Goal: Navigation & Orientation: Find specific page/section

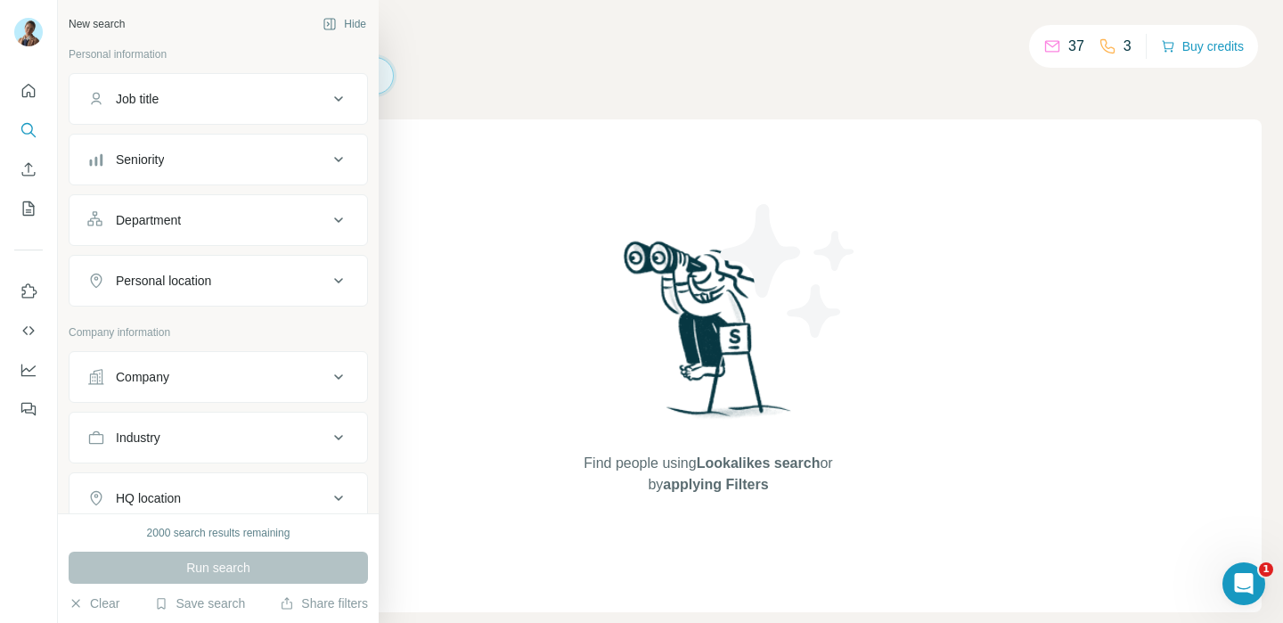
click at [126, 329] on p "Company information" at bounding box center [218, 332] width 299 height 16
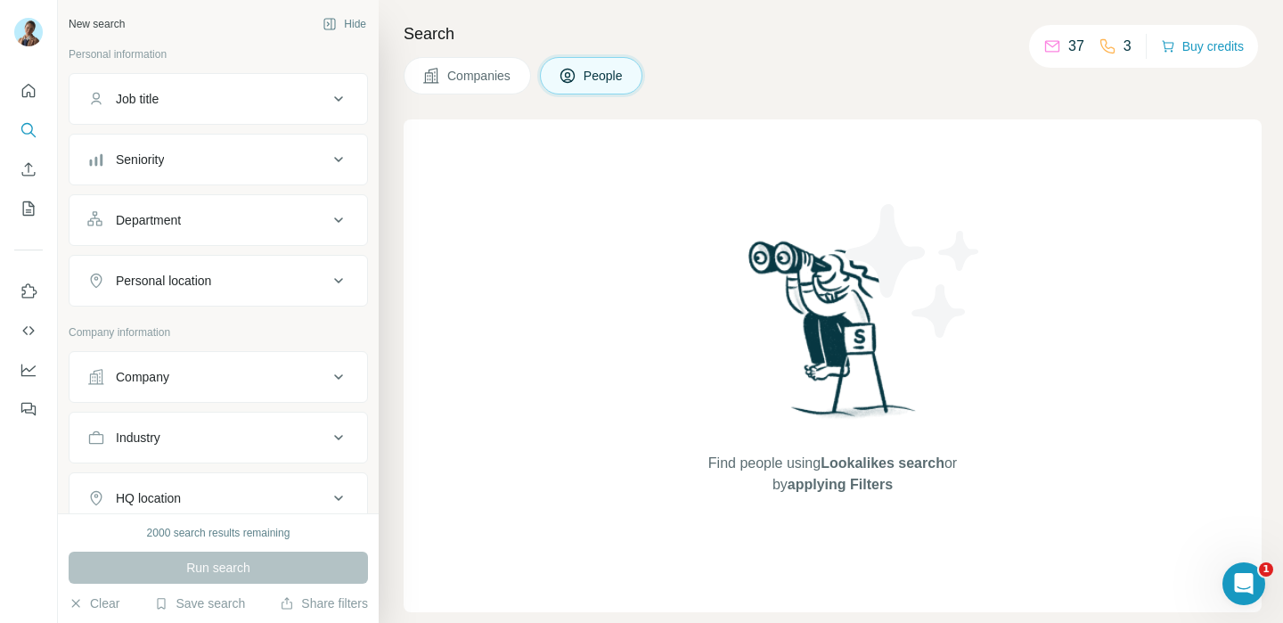
click at [462, 79] on span "Companies" at bounding box center [479, 76] width 65 height 18
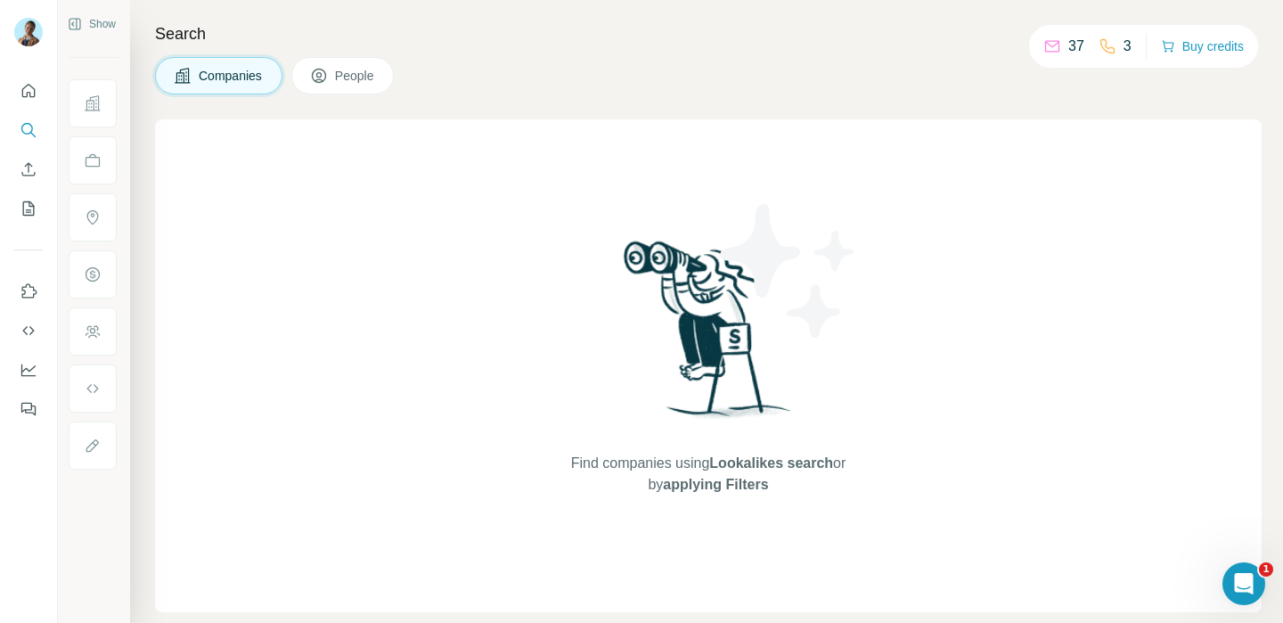
click at [233, 77] on span "Companies" at bounding box center [231, 76] width 65 height 18
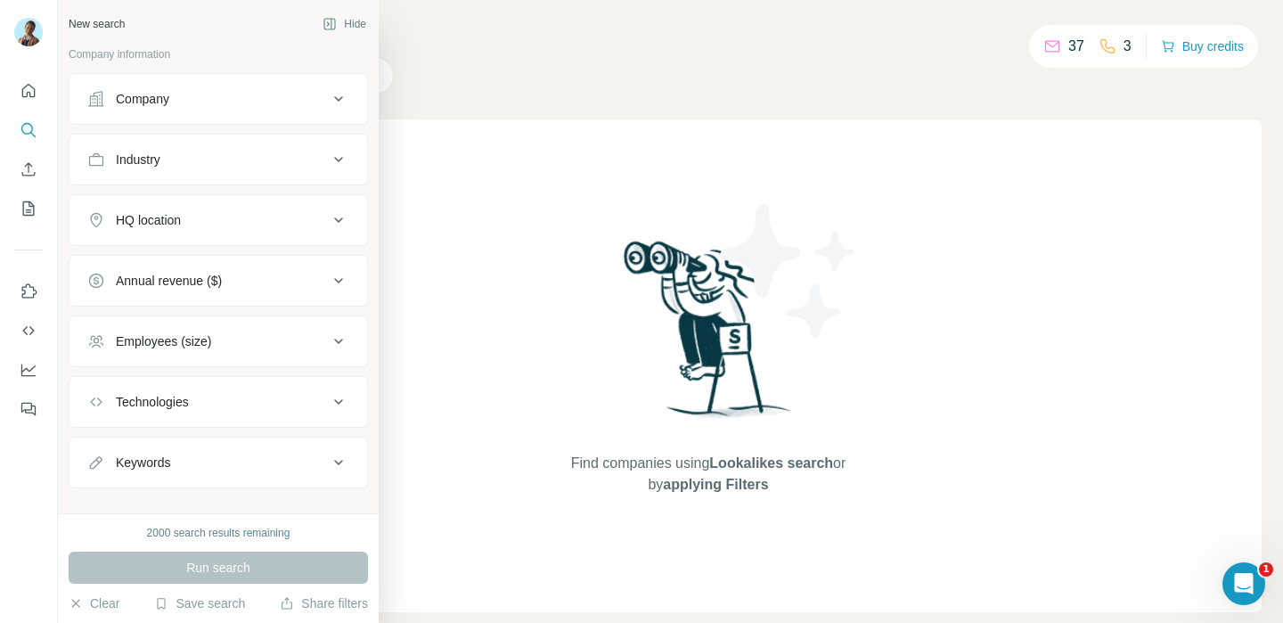
click at [92, 56] on p "Company information" at bounding box center [218, 54] width 299 height 16
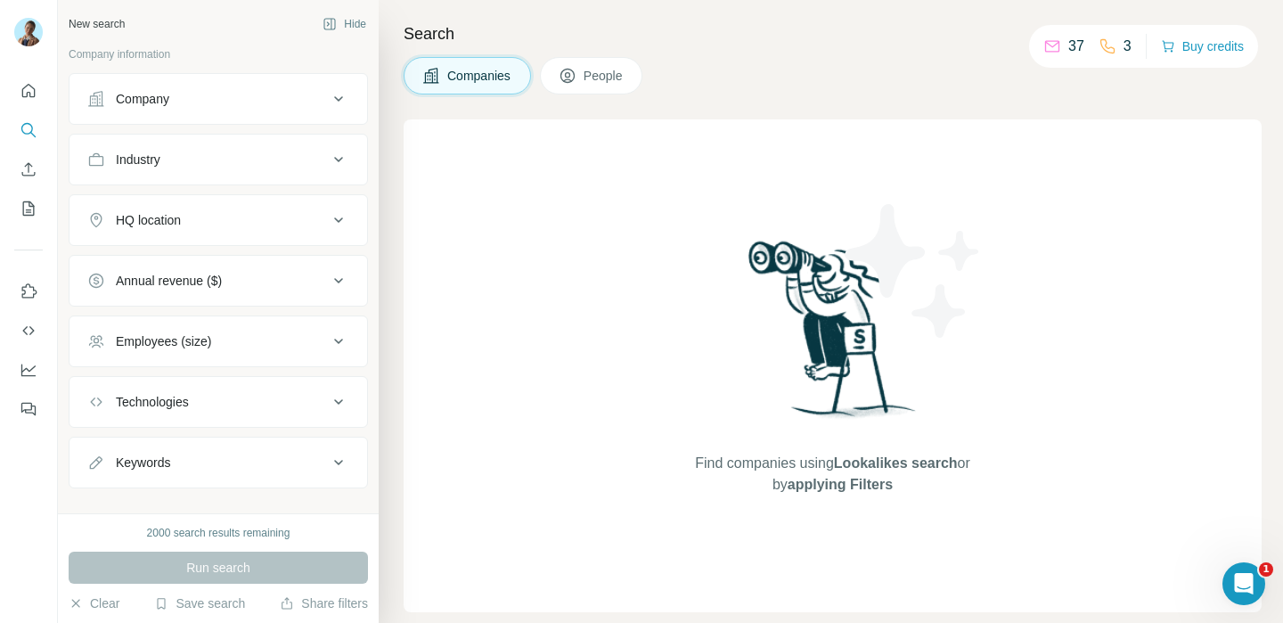
click at [606, 83] on span "People" at bounding box center [603, 76] width 41 height 18
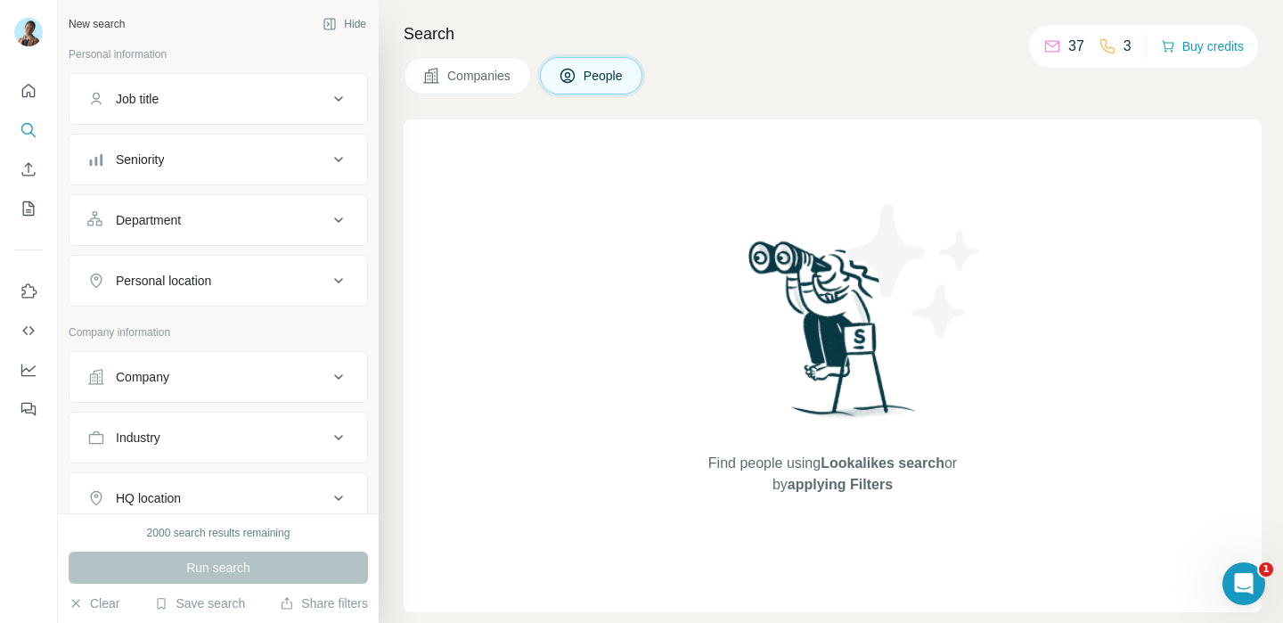
click at [473, 80] on span "Companies" at bounding box center [479, 76] width 65 height 18
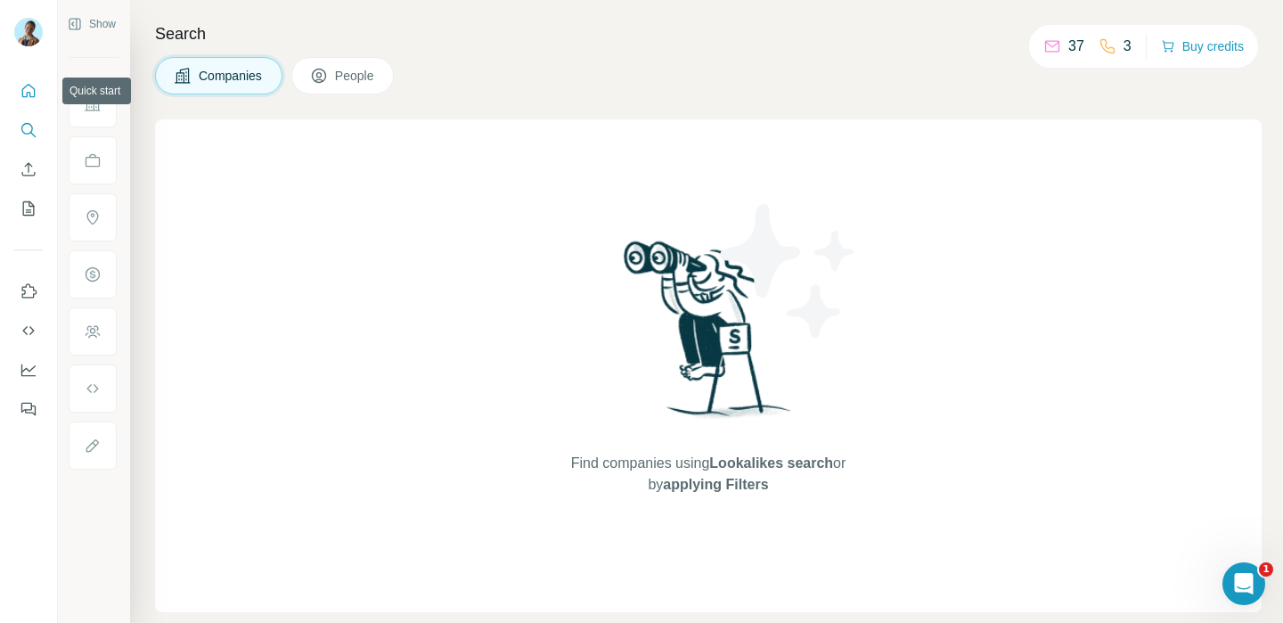
click at [17, 98] on button "Quick start" at bounding box center [28, 91] width 29 height 32
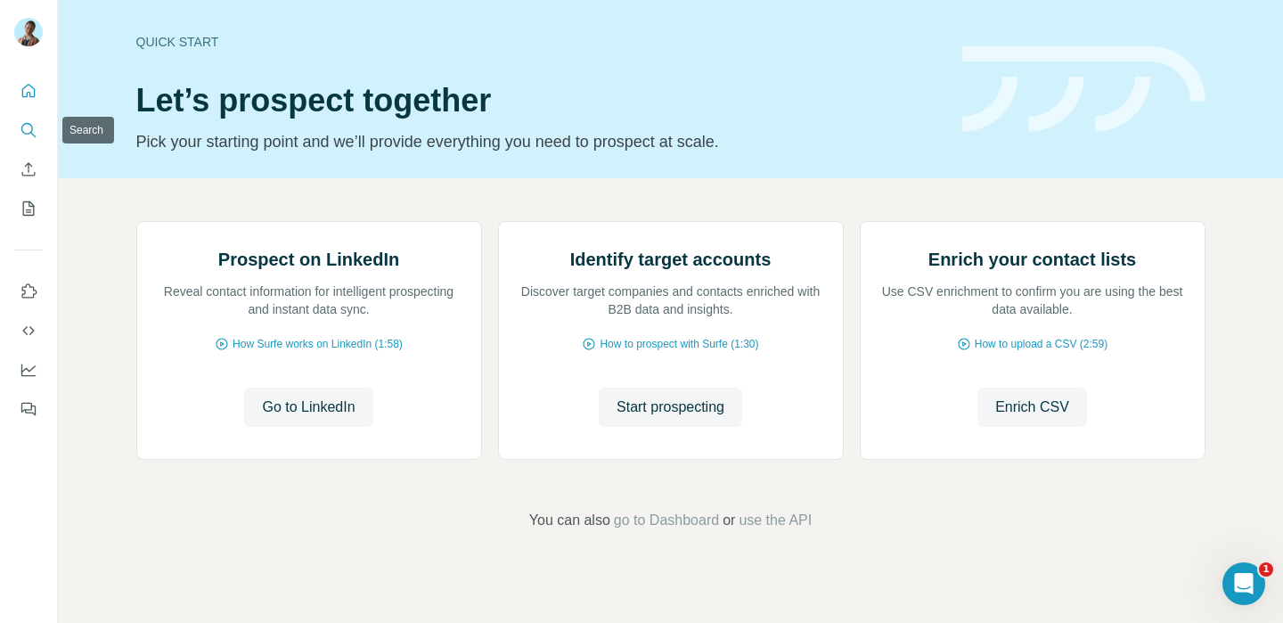
click at [20, 131] on icon "Search" at bounding box center [29, 130] width 18 height 18
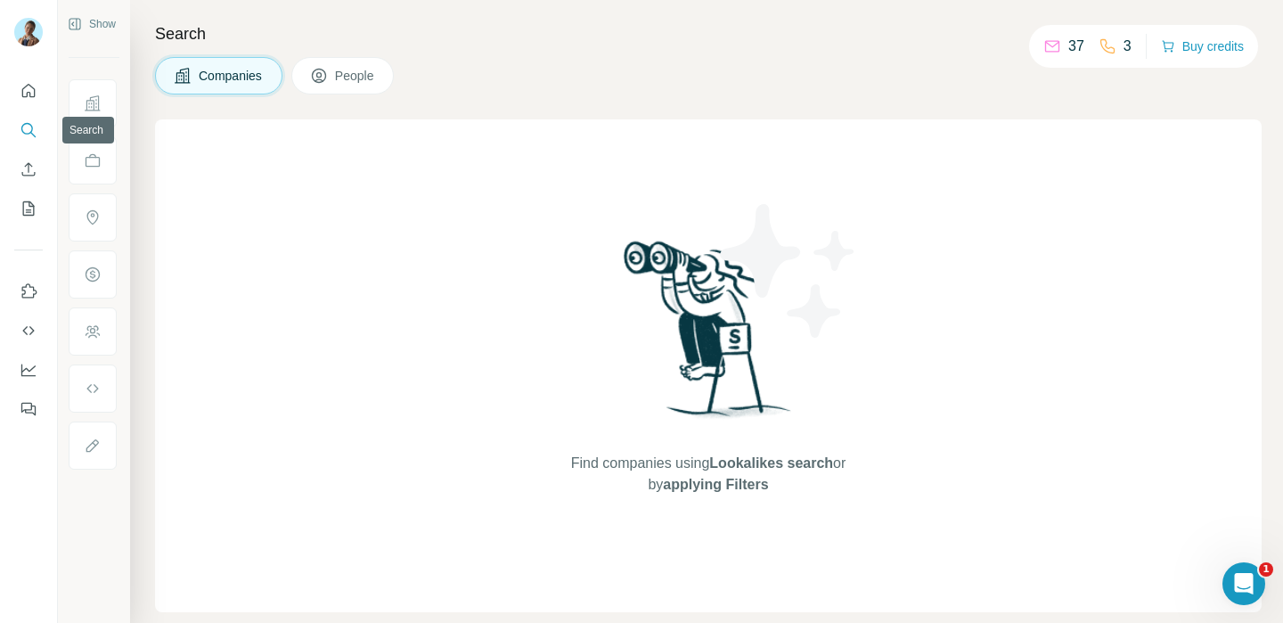
click at [20, 131] on icon "Search" at bounding box center [29, 130] width 18 height 18
click at [218, 69] on span "Companies" at bounding box center [231, 76] width 65 height 18
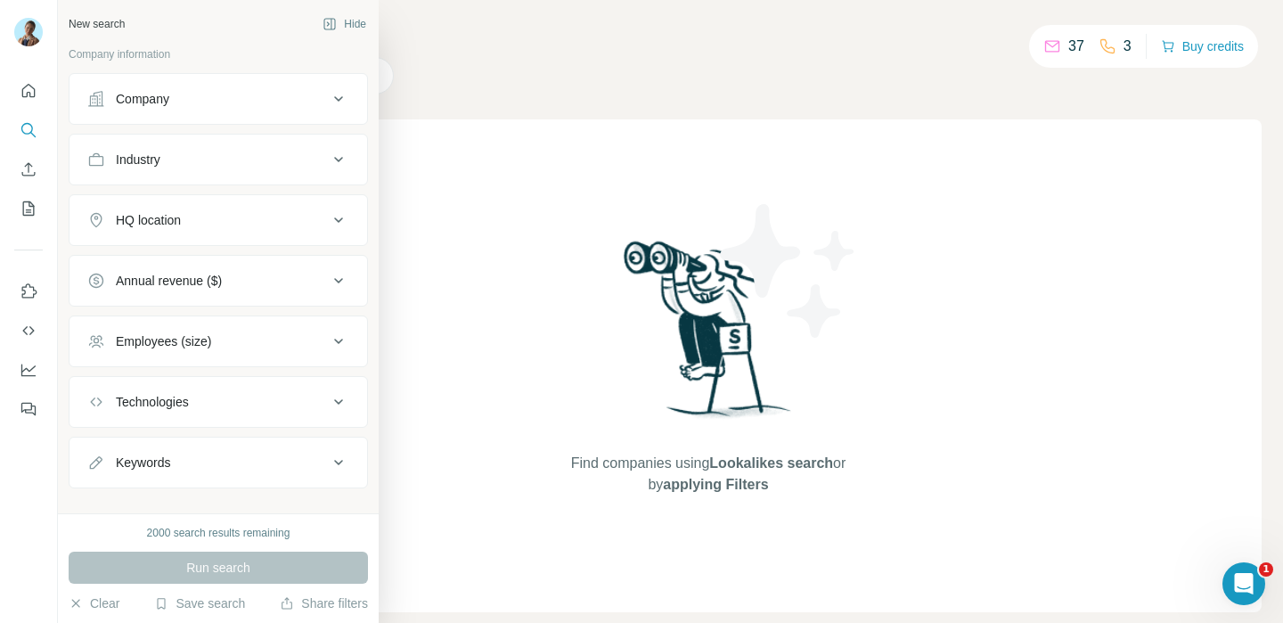
click at [176, 71] on div "Company information" at bounding box center [218, 59] width 299 height 27
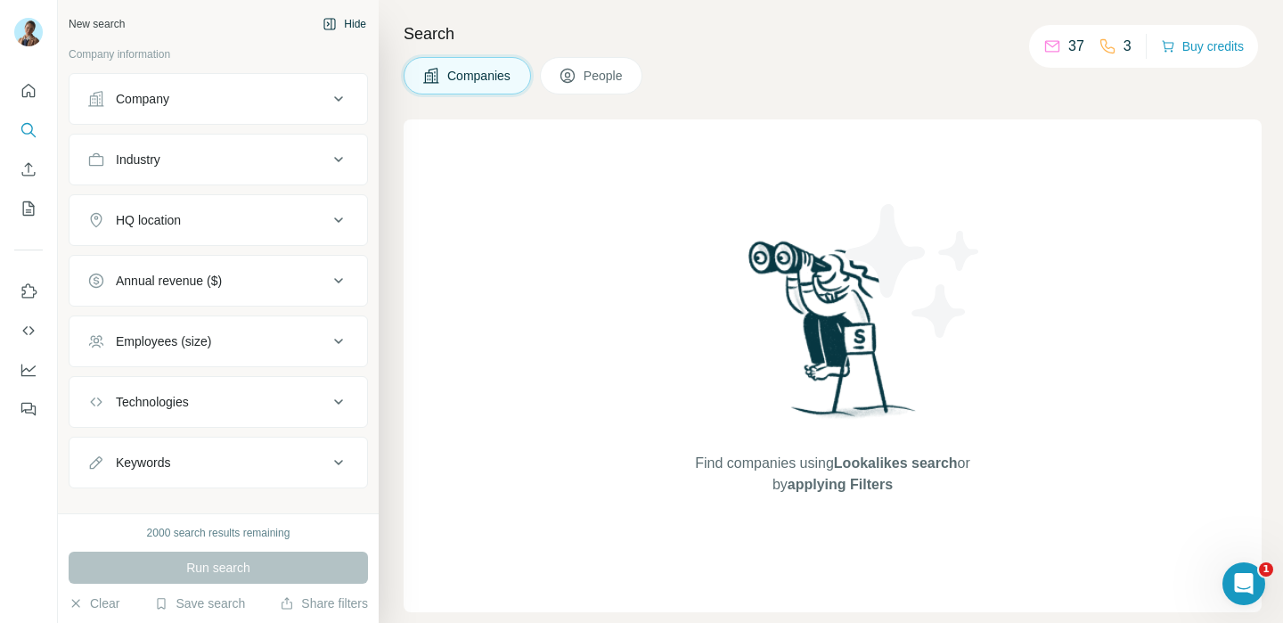
click at [346, 17] on button "Hide" at bounding box center [344, 24] width 69 height 27
